Goal: Task Accomplishment & Management: Complete application form

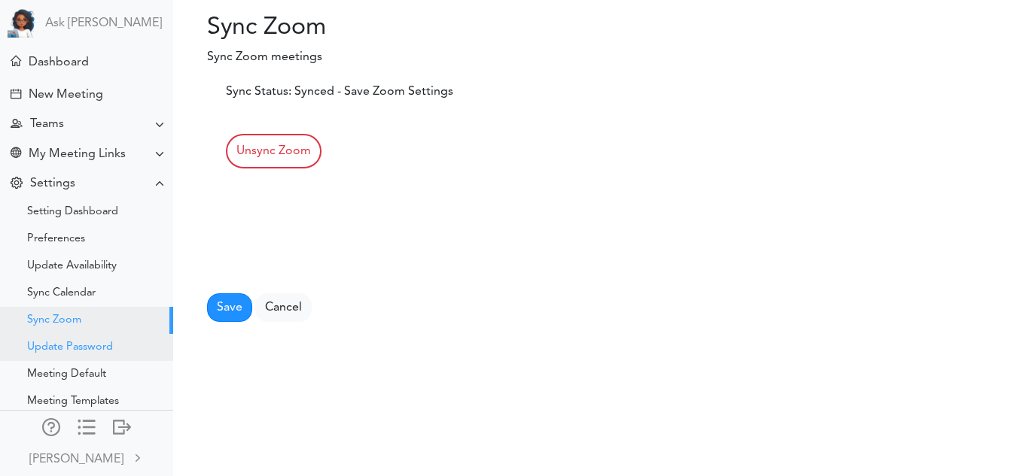
scroll to position [50, 0]
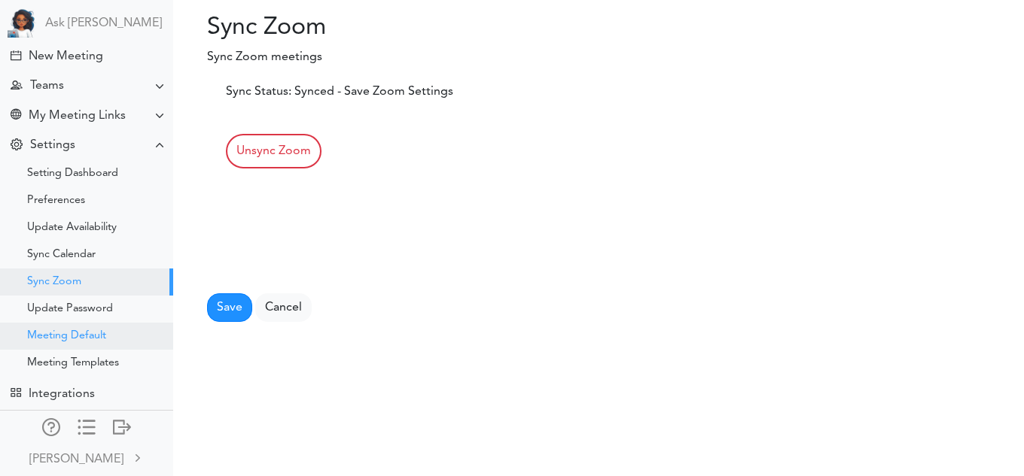
click at [96, 333] on div "Meeting Default" at bounding box center [66, 337] width 79 height 8
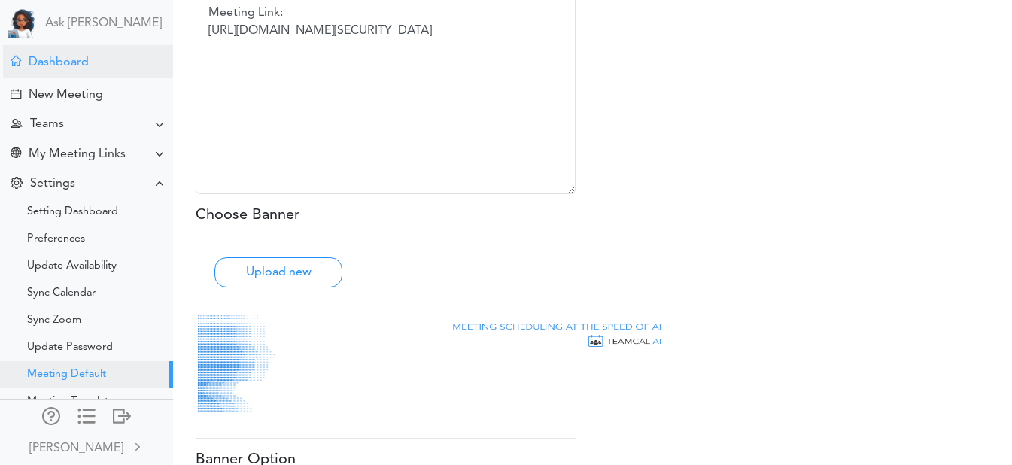
click at [103, 47] on div "Dashboard" at bounding box center [88, 61] width 170 height 32
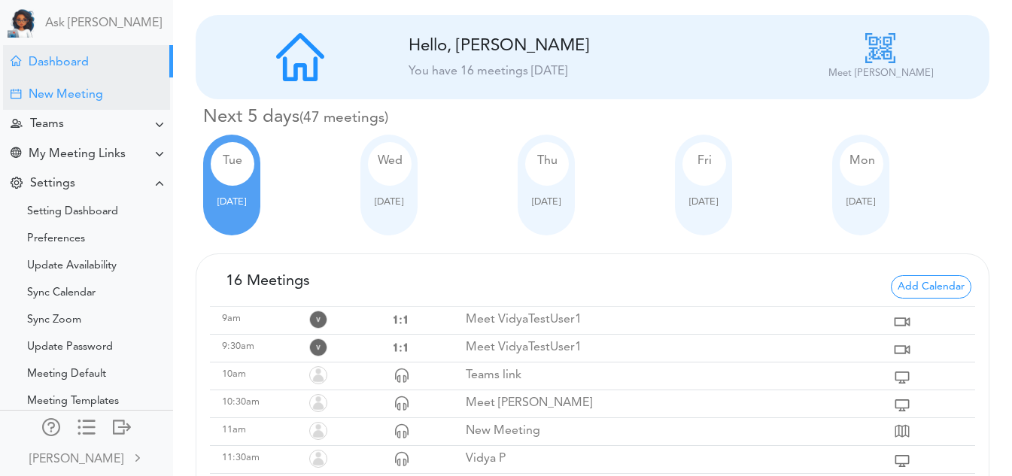
click at [101, 95] on div "New Meeting" at bounding box center [66, 95] width 75 height 14
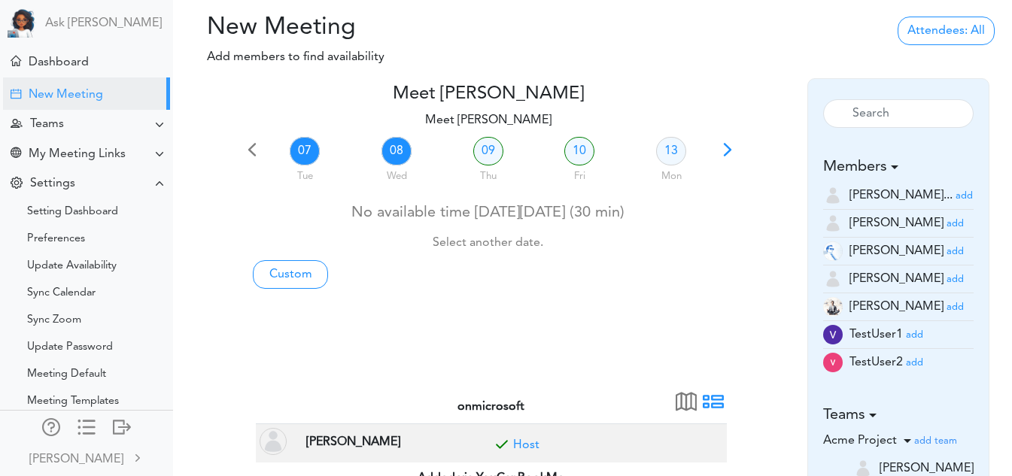
click at [398, 150] on link "08" at bounding box center [397, 151] width 30 height 29
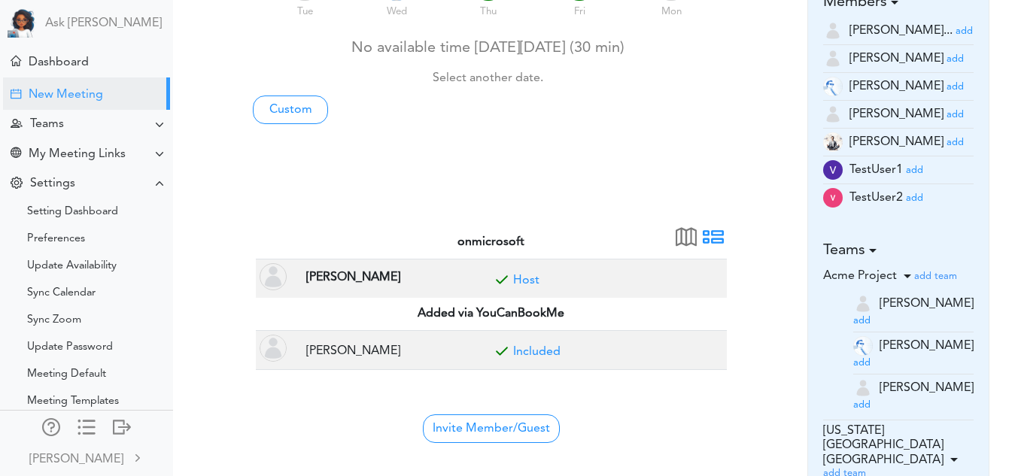
scroll to position [166, 0]
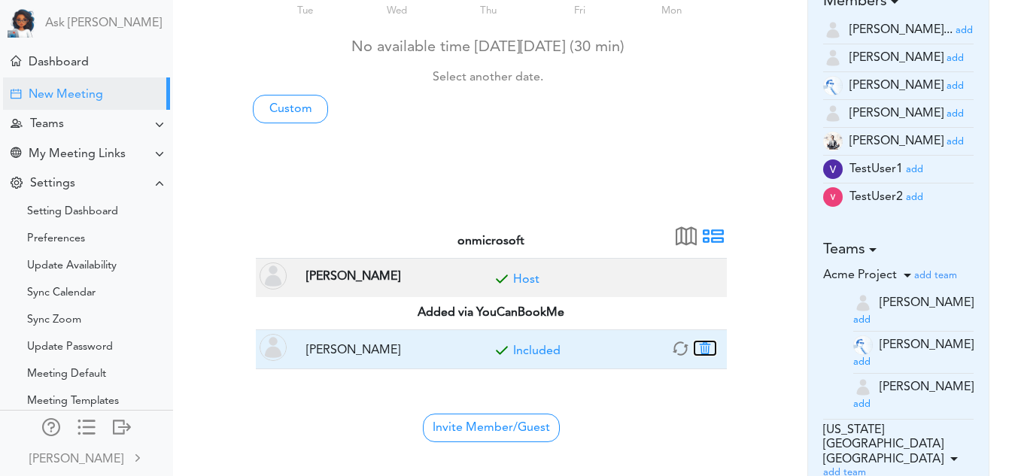
click at [703, 349] on button "button" at bounding box center [705, 349] width 21 height 14
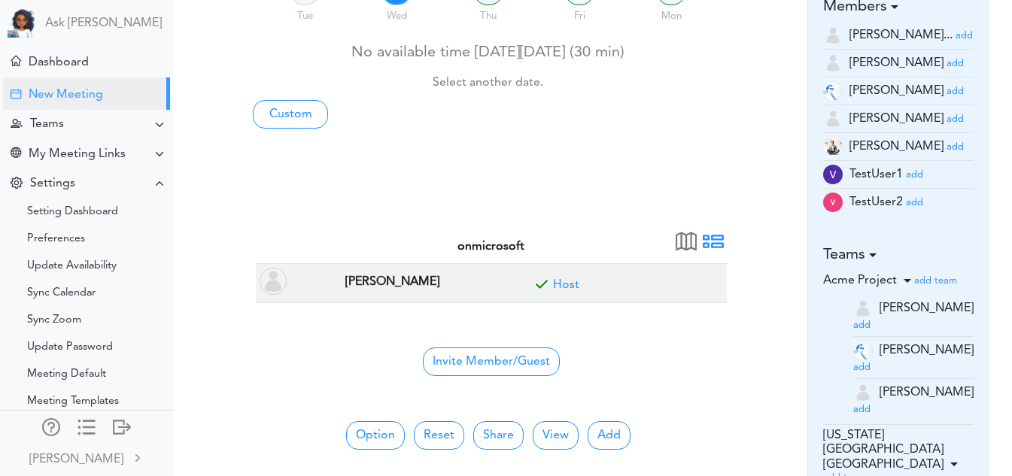
scroll to position [160, 0]
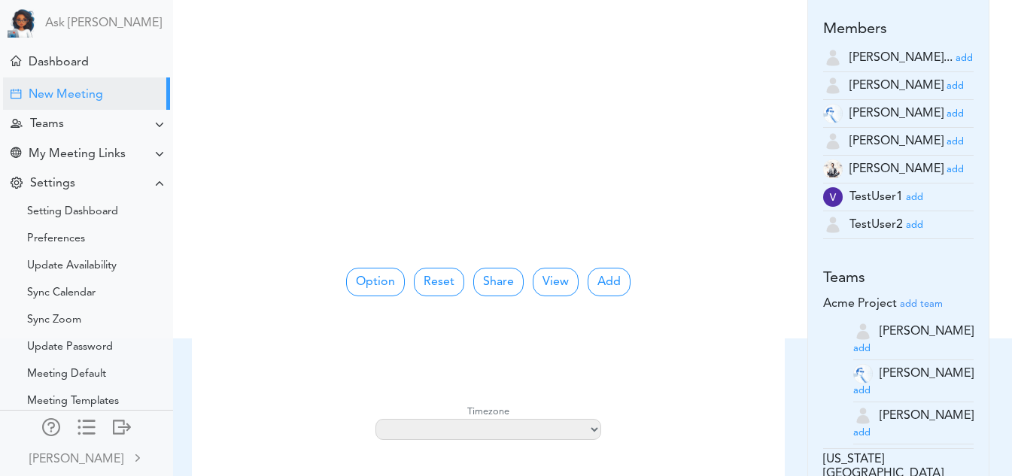
scroll to position [135, 0]
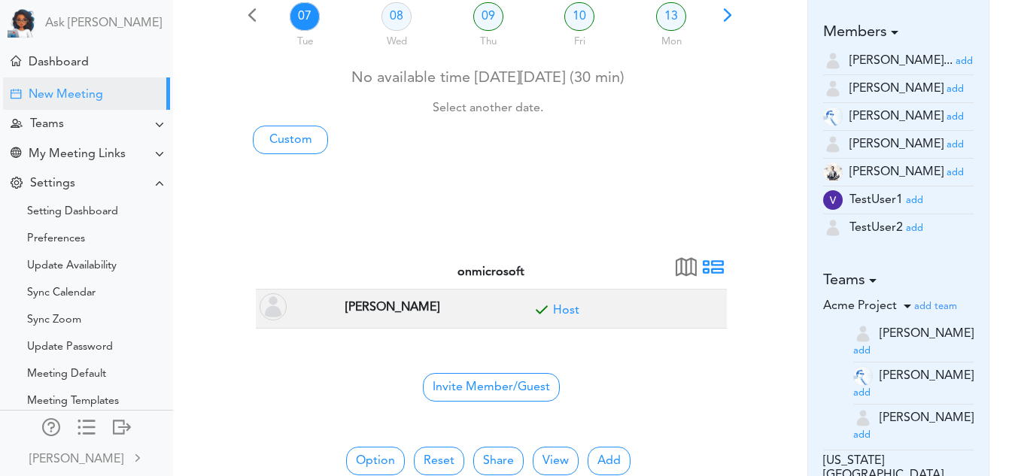
click at [913, 229] on small "add" at bounding box center [914, 229] width 17 height 10
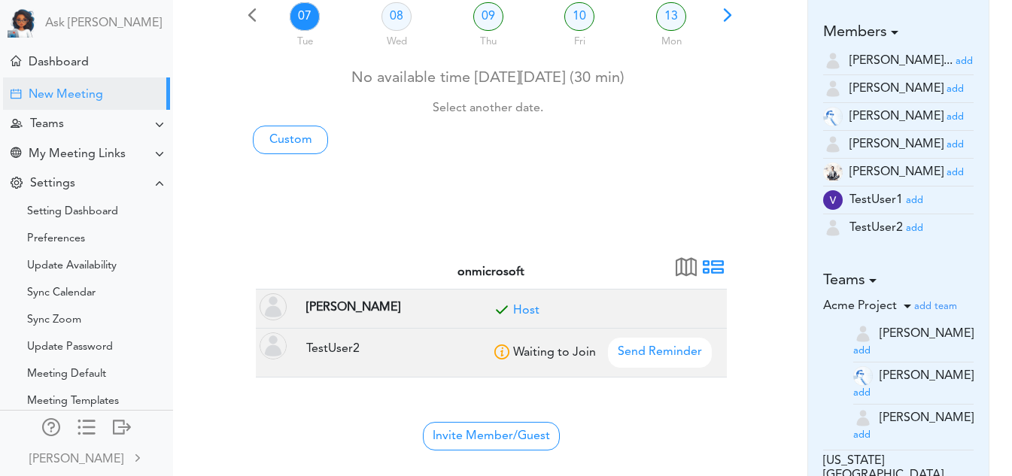
click at [915, 196] on small "add" at bounding box center [914, 201] width 17 height 10
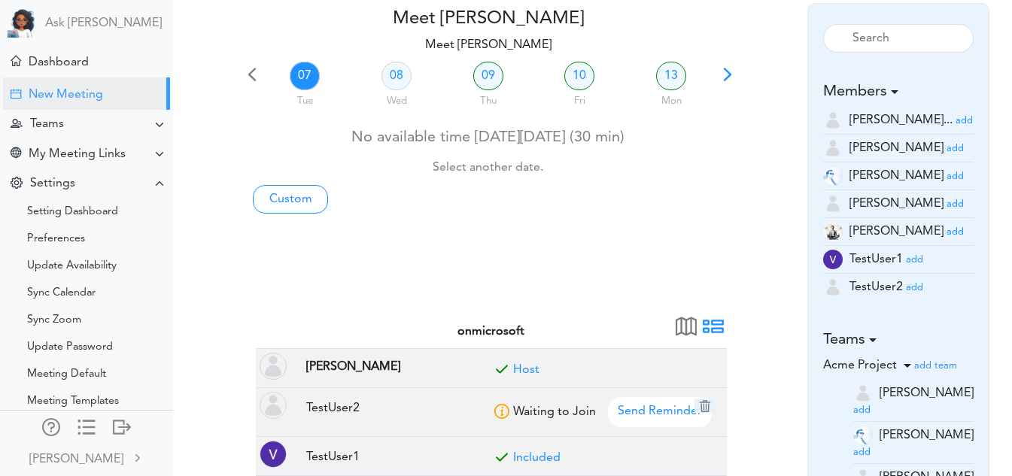
scroll to position [76, 0]
click at [660, 406] on span "Send Reminder" at bounding box center [660, 412] width 104 height 30
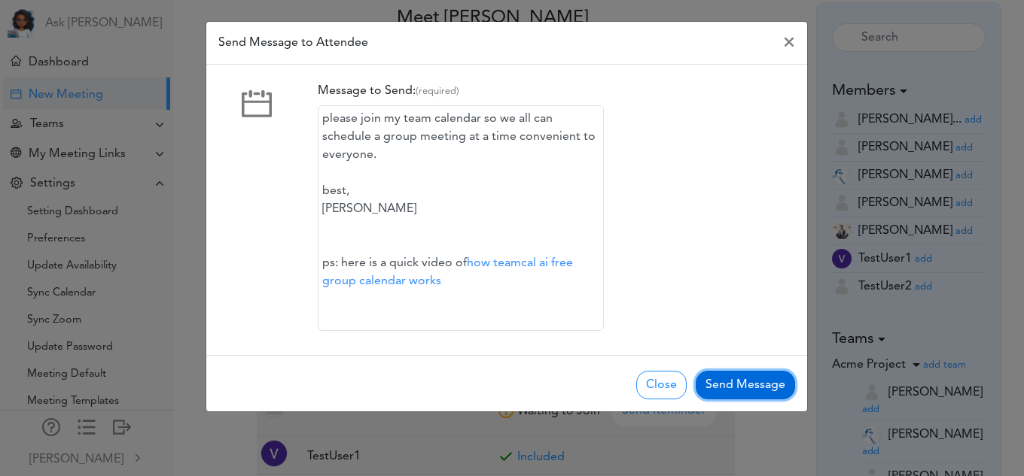
click at [720, 384] on button "Send Message" at bounding box center [745, 385] width 99 height 29
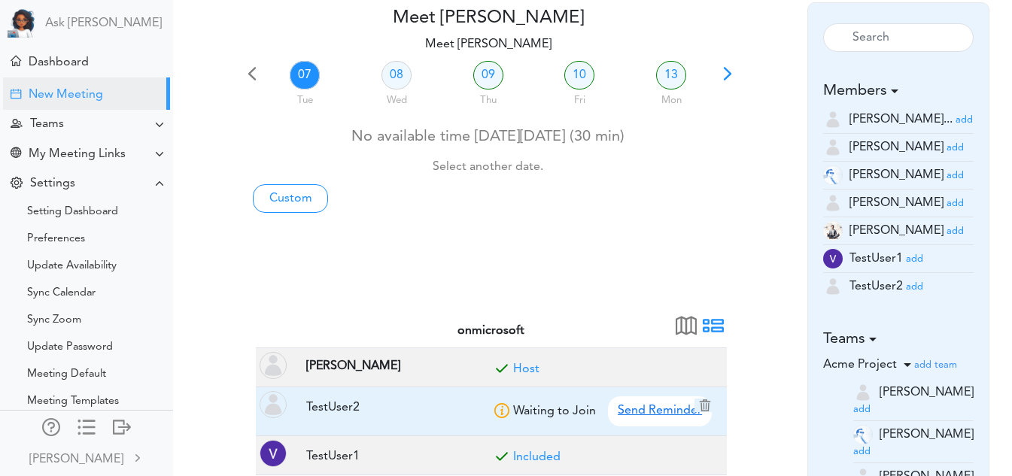
click at [660, 403] on span "Send Reminder" at bounding box center [660, 412] width 104 height 30
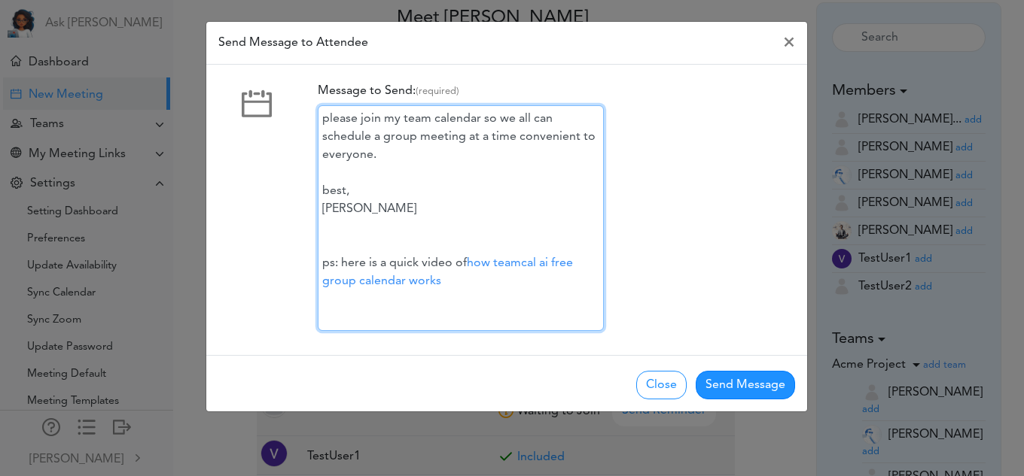
click at [346, 190] on div "please join my team calendar so we all can schedule a group meeting at a time c…" at bounding box center [461, 218] width 286 height 226
drag, startPoint x: 346, startPoint y: 190, endPoint x: 317, endPoint y: 193, distance: 29.6
click at [317, 193] on div "Message to Send: (required) please join my team calendar so we all can schedule…" at bounding box center [555, 210] width 499 height 266
click at [498, 258] on link "how teamcal ai free group calendar works" at bounding box center [447, 272] width 251 height 30
drag, startPoint x: 404, startPoint y: 207, endPoint x: 372, endPoint y: 210, distance: 32.5
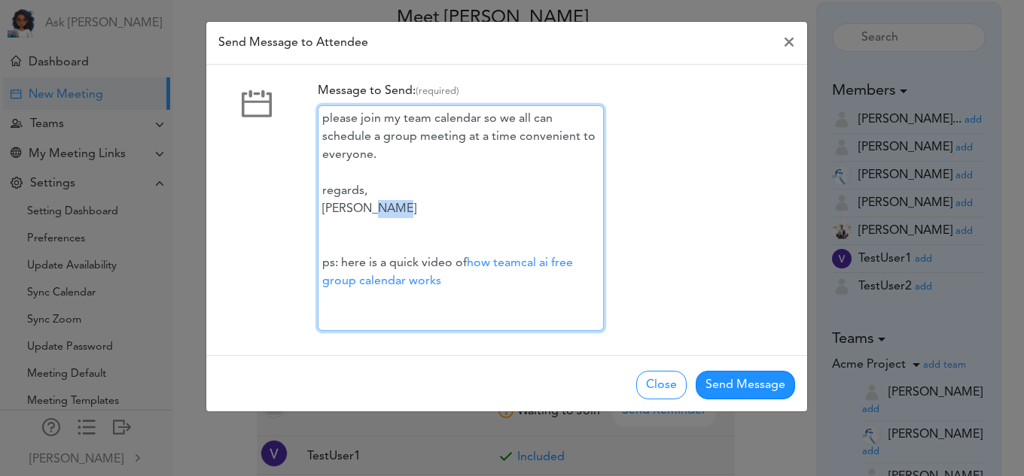
click at [372, 210] on div "please join my team calendar so we all can schedule a group meeting at a time c…" at bounding box center [461, 218] width 286 height 226
click at [391, 151] on div "please join my team calendar so we all can schedule a group meeting at a time c…" at bounding box center [461, 218] width 286 height 226
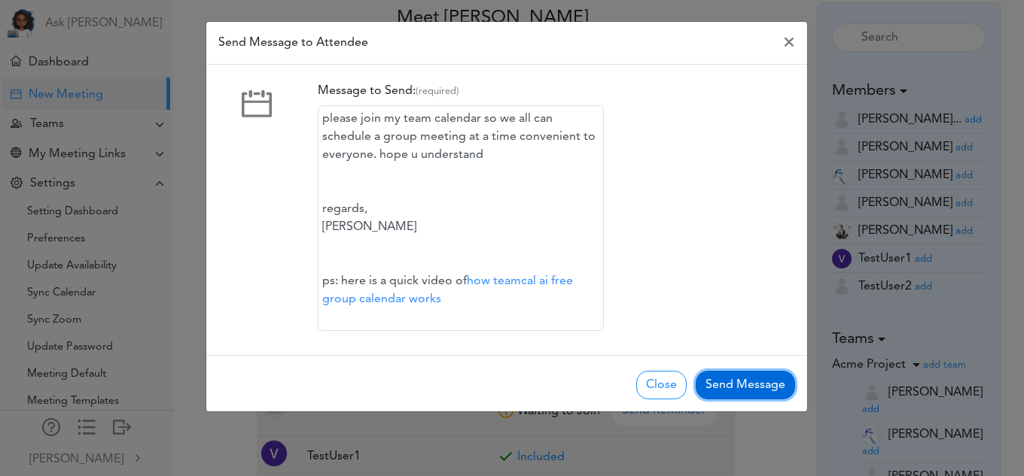
click at [711, 375] on button "Send Message" at bounding box center [745, 385] width 99 height 29
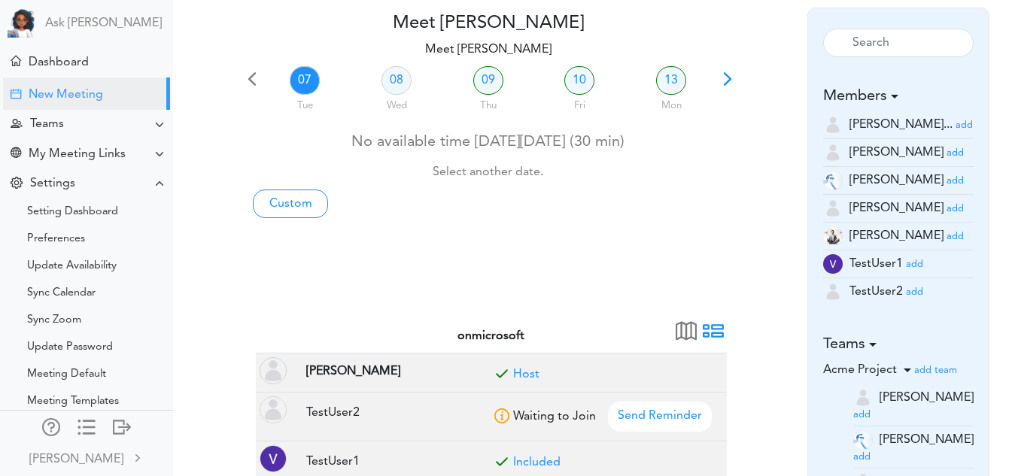
scroll to position [0, 0]
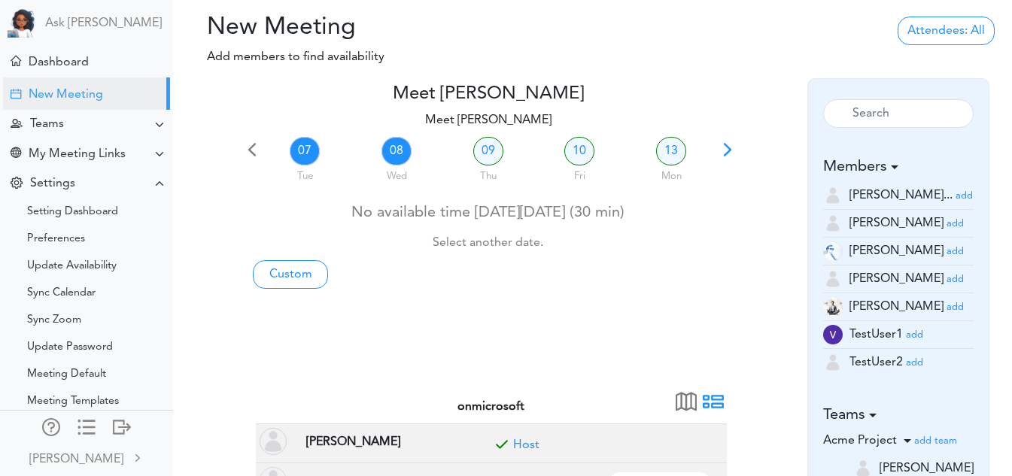
click at [393, 157] on link "08" at bounding box center [397, 151] width 30 height 29
click at [684, 157] on link "13" at bounding box center [671, 151] width 30 height 29
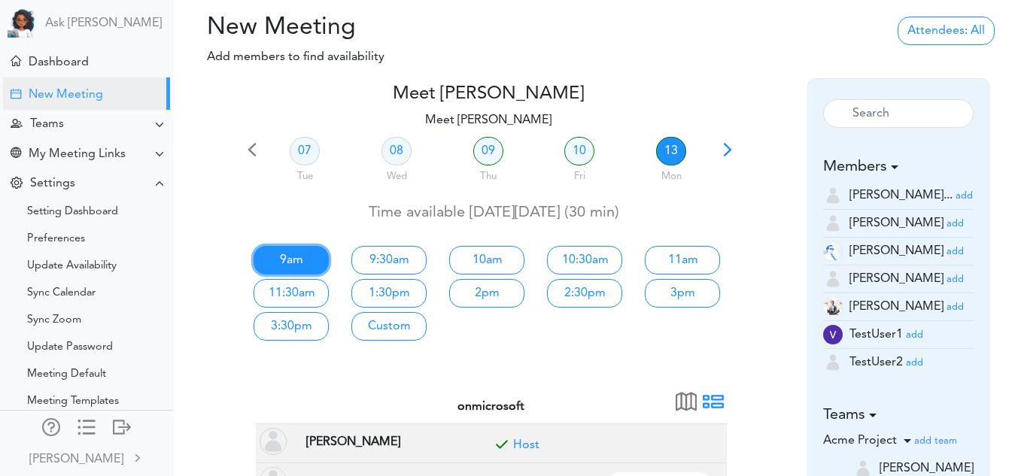
click at [301, 254] on link "9am" at bounding box center [291, 260] width 75 height 29
type input "Meet [PERSON_NAME]"
type input "https://us05web.zoom.us/j/8334572122?pwd=LsexLzl0HfNc8ZLkfd2qKeftRXbWfX.1"
type input "2025-10-13T09:00"
type input "2025-10-13T09:30"
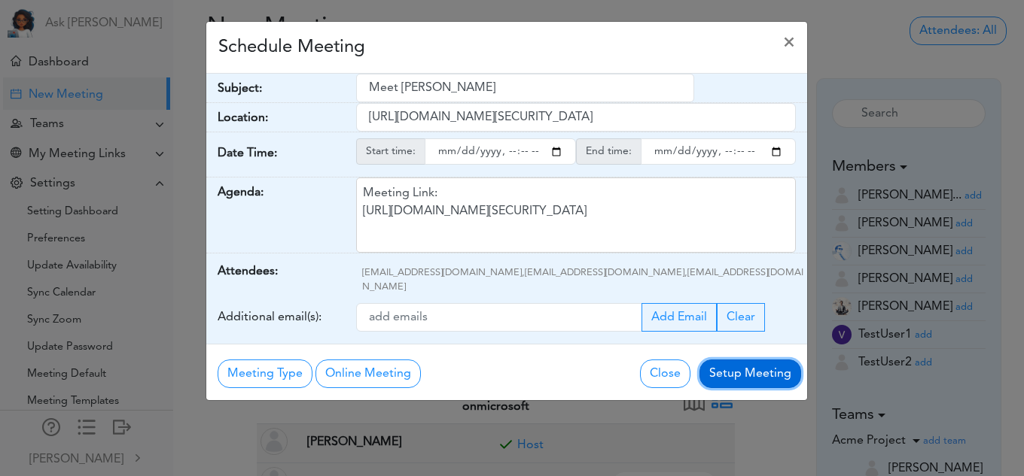
click at [728, 360] on button "Setup Meeting" at bounding box center [750, 374] width 102 height 29
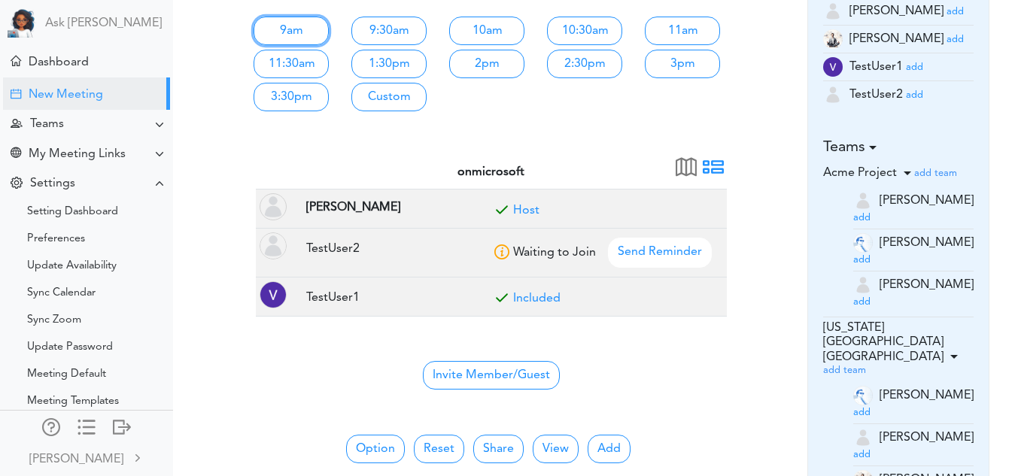
scroll to position [269, 0]
